Goal: Transaction & Acquisition: Purchase product/service

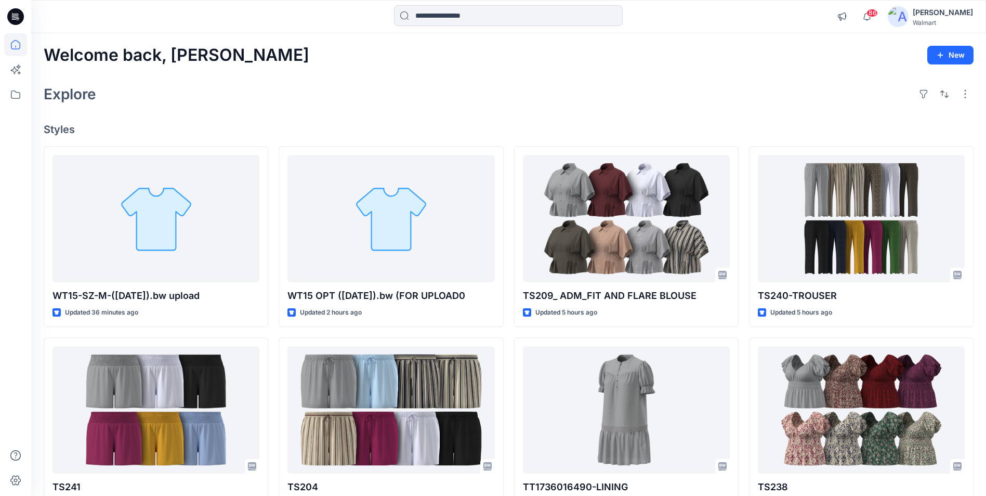
click at [938, 17] on div "[PERSON_NAME]" at bounding box center [942, 12] width 60 height 12
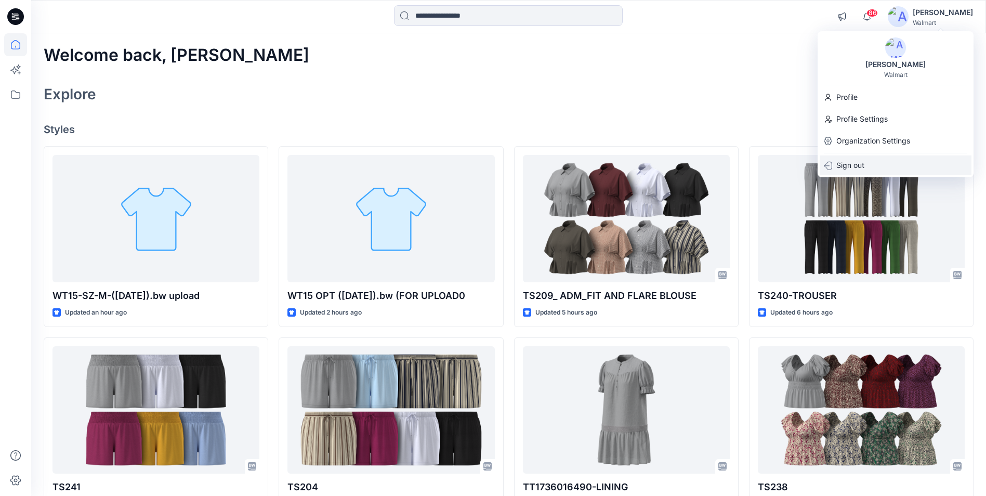
click at [850, 165] on p "Sign out" at bounding box center [850, 165] width 28 height 20
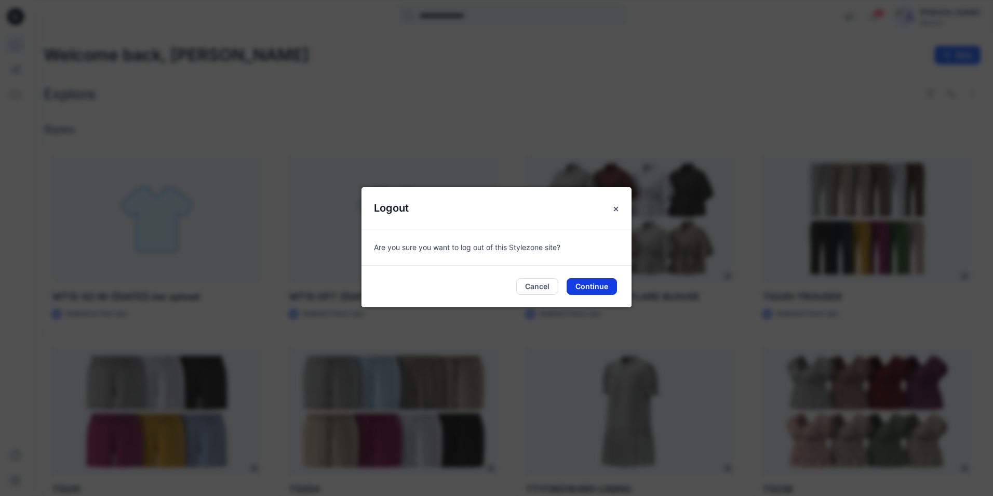
click at [575, 286] on button "Continue" at bounding box center [592, 286] width 50 height 17
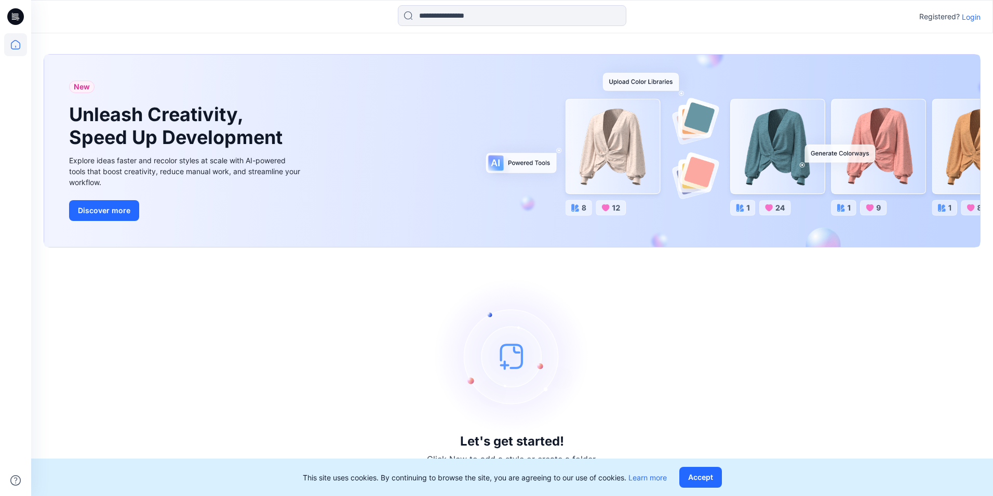
click at [966, 17] on p "Login" at bounding box center [971, 16] width 19 height 11
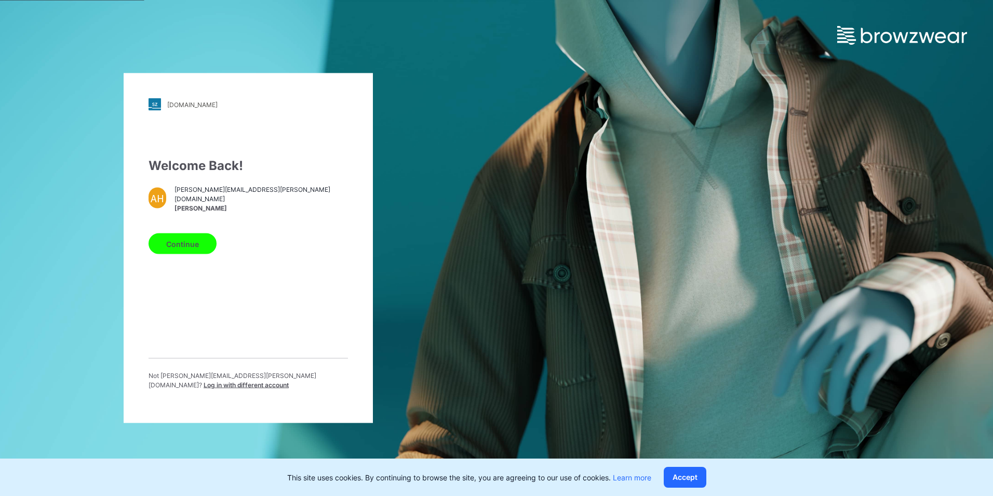
click at [266, 381] on span "Log in with different account" at bounding box center [246, 385] width 85 height 8
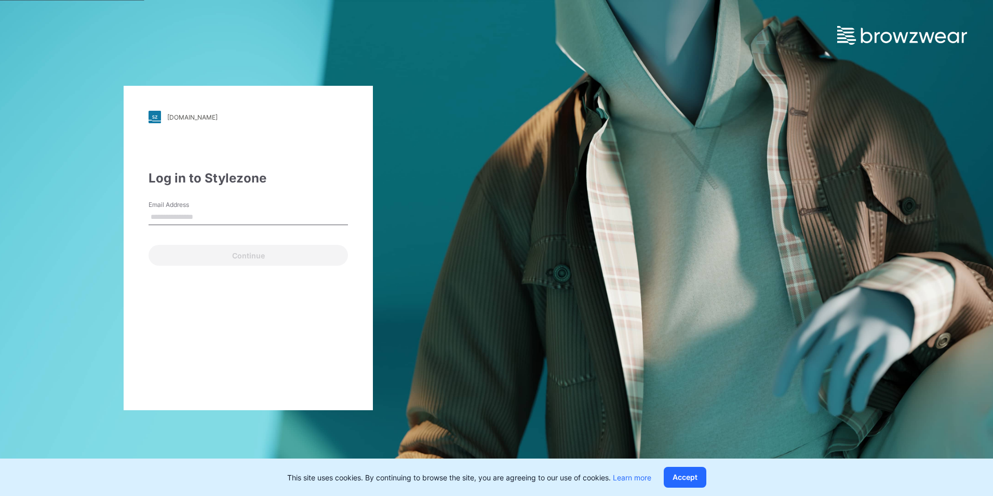
click at [181, 219] on input "Email Address" at bounding box center [249, 217] width 200 height 16
type input "**********"
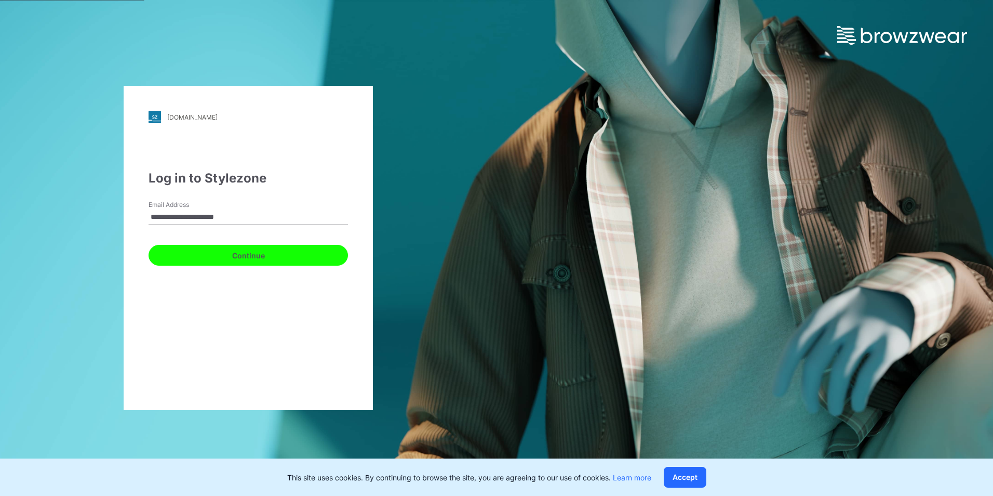
click at [218, 253] on button "Continue" at bounding box center [249, 255] width 200 height 21
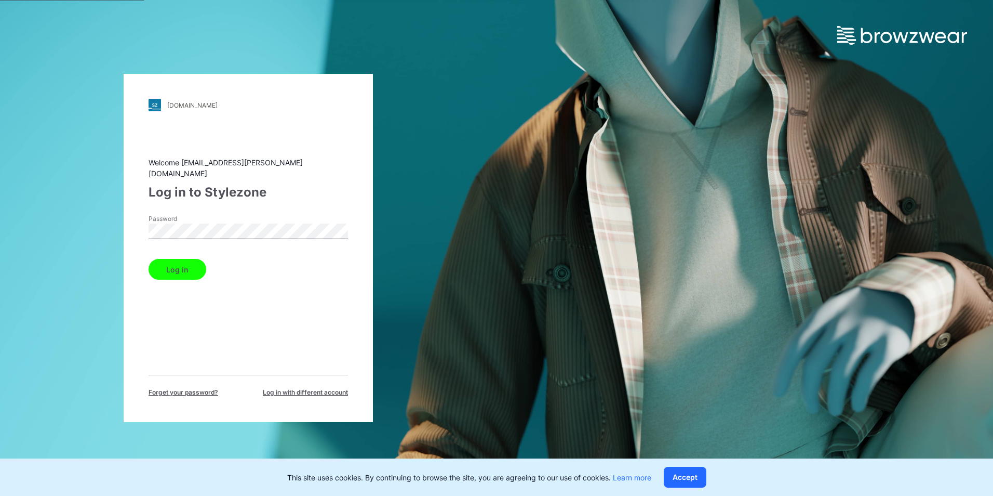
click at [188, 265] on button "Log in" at bounding box center [178, 269] width 58 height 21
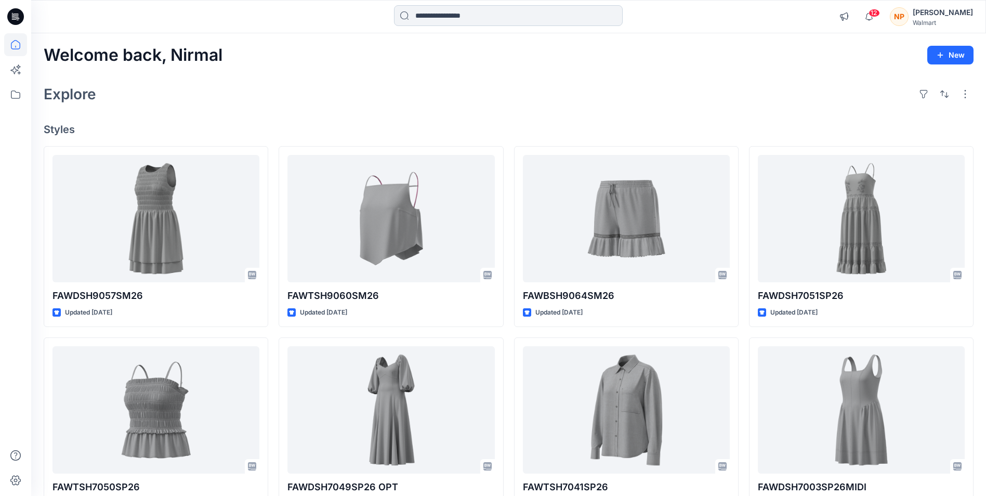
click at [421, 18] on input at bounding box center [508, 15] width 229 height 21
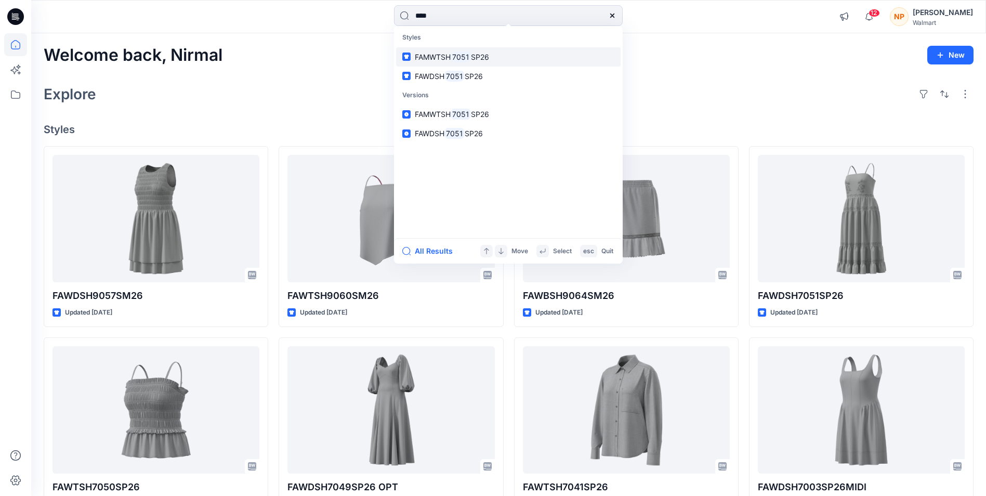
type input "****"
click at [445, 55] on span "FAMWTSH" at bounding box center [433, 56] width 36 height 9
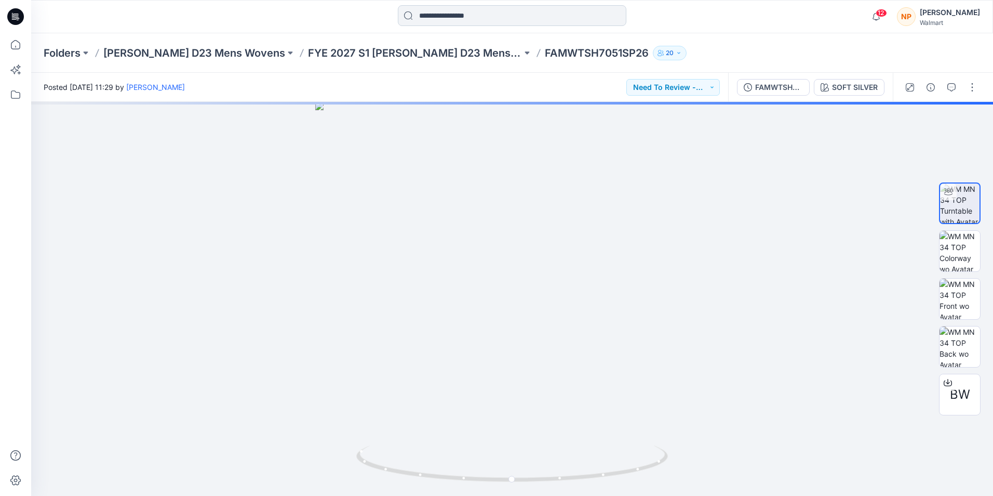
click at [428, 16] on input at bounding box center [512, 15] width 229 height 21
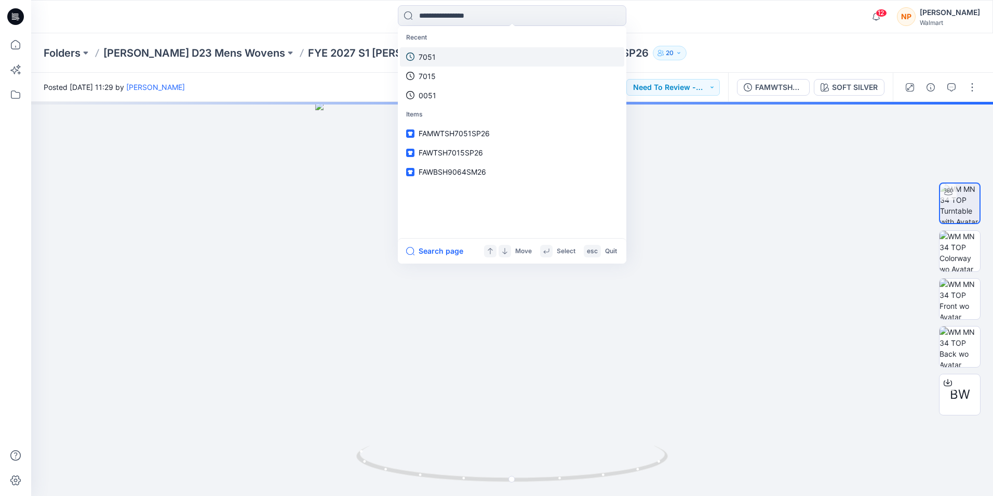
click at [425, 55] on p "7051" at bounding box center [427, 56] width 17 height 11
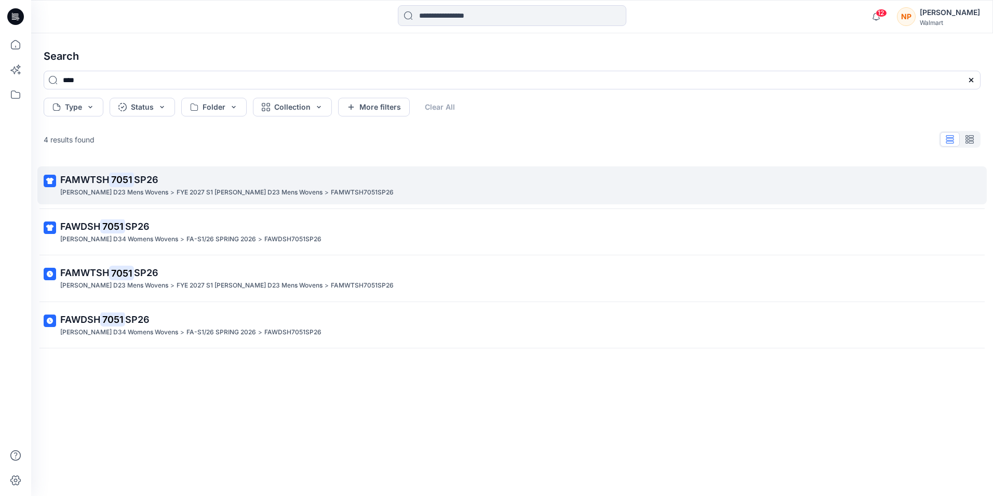
click at [146, 191] on p "FA SHAHI D23 Mens Wovens" at bounding box center [114, 192] width 108 height 11
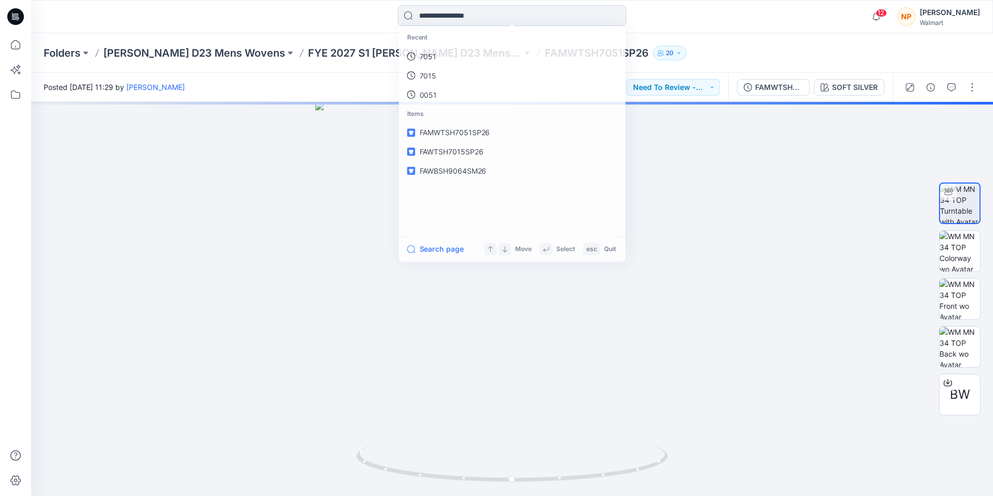
click at [436, 17] on input at bounding box center [512, 15] width 229 height 21
